Goal: Book appointment/travel/reservation

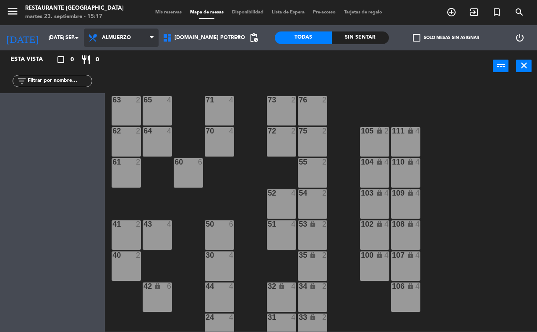
click at [103, 40] on span "Almuerzo" at bounding box center [116, 38] width 29 height 6
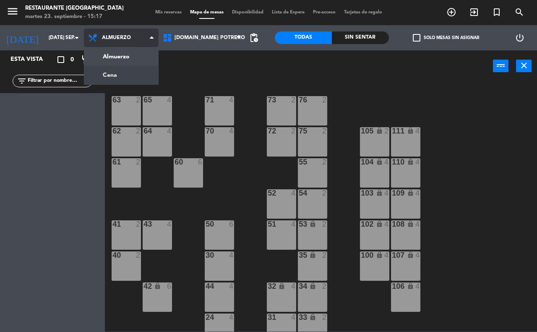
click at [102, 76] on ng-component "menu Restaurante Hotel Potrero martes 23. septiembre - 15:17 Mis reservas Mapa …" at bounding box center [268, 166] width 537 height 332
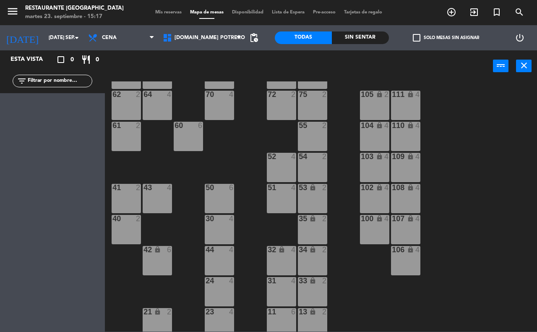
scroll to position [73, 0]
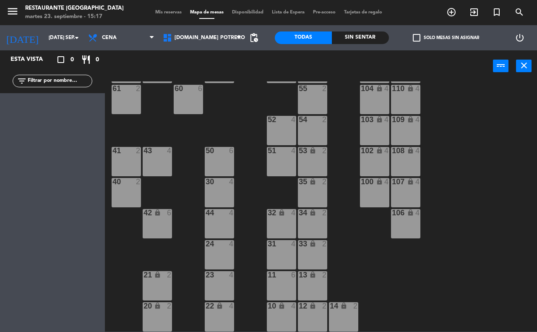
click at [211, 252] on div "24 4" at bounding box center [219, 254] width 29 height 29
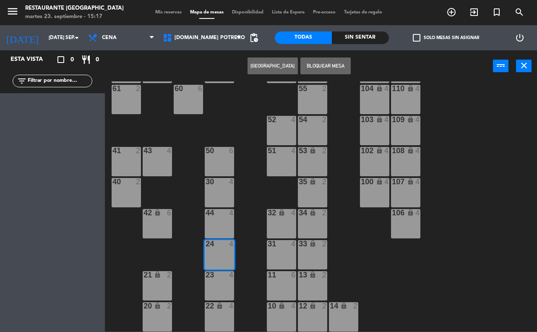
click at [274, 65] on button "[GEOGRAPHIC_DATA]" at bounding box center [273, 66] width 50 height 17
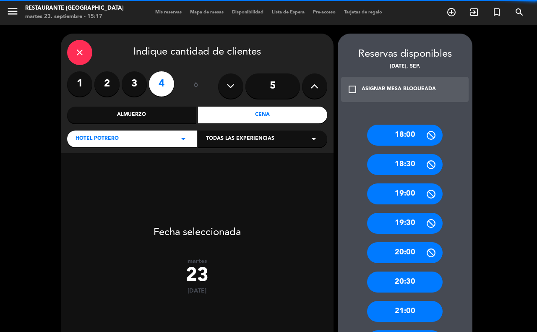
click at [162, 84] on label "4" at bounding box center [161, 83] width 25 height 25
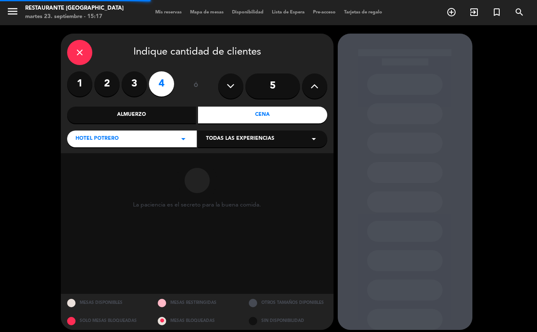
click at [214, 112] on div "Cena" at bounding box center [262, 115] width 129 height 17
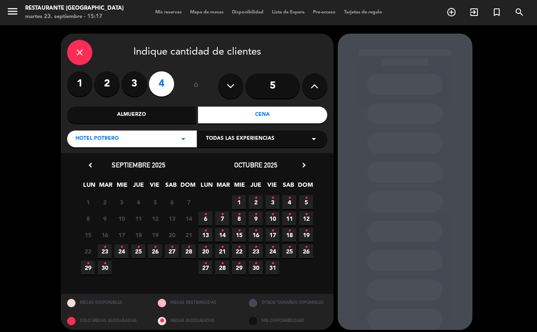
click at [104, 248] on icon "•" at bounding box center [104, 247] width 3 height 13
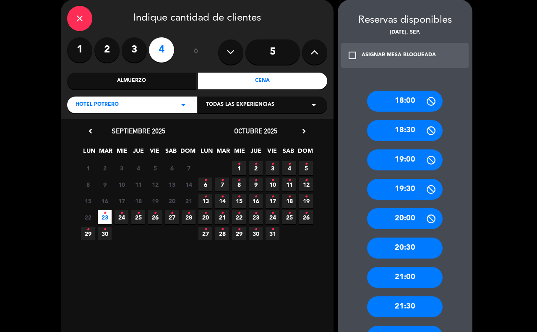
scroll to position [105, 0]
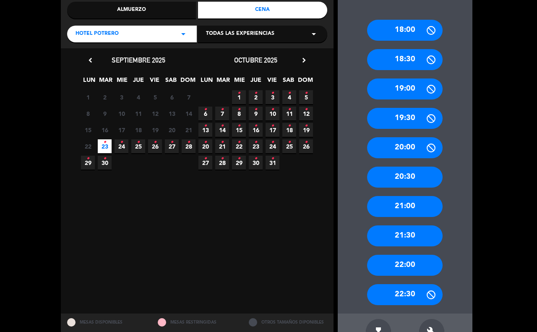
click at [408, 299] on div "22:30" at bounding box center [405, 294] width 76 height 21
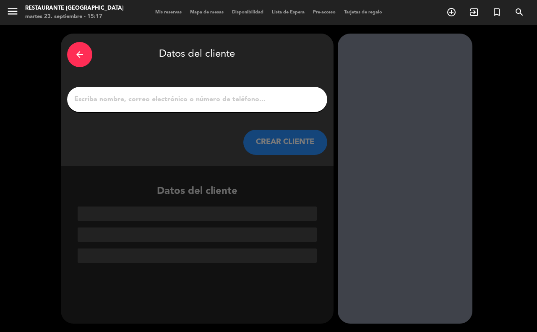
click at [145, 100] on input "1" at bounding box center [197, 100] width 248 height 12
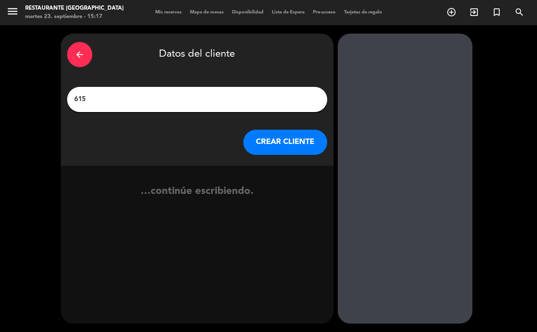
type input "615"
click at [278, 141] on button "CREAR CLIENTE" at bounding box center [285, 142] width 84 height 25
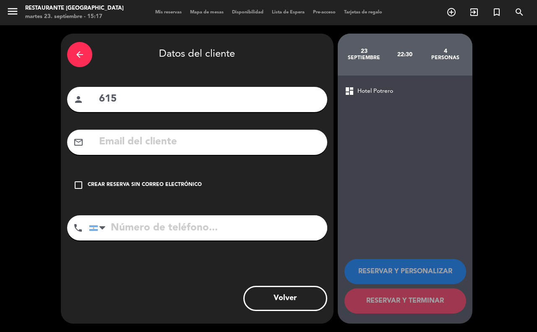
click at [147, 179] on div "check_box_outline_blank Crear reserva sin correo electrónico" at bounding box center [197, 185] width 260 height 25
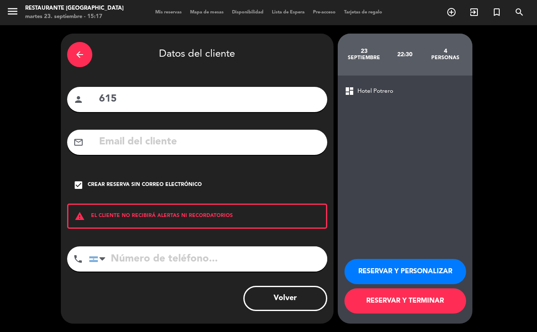
click at [365, 297] on button "RESERVAR Y TERMINAR" at bounding box center [406, 300] width 122 height 25
